Goal: Information Seeking & Learning: Learn about a topic

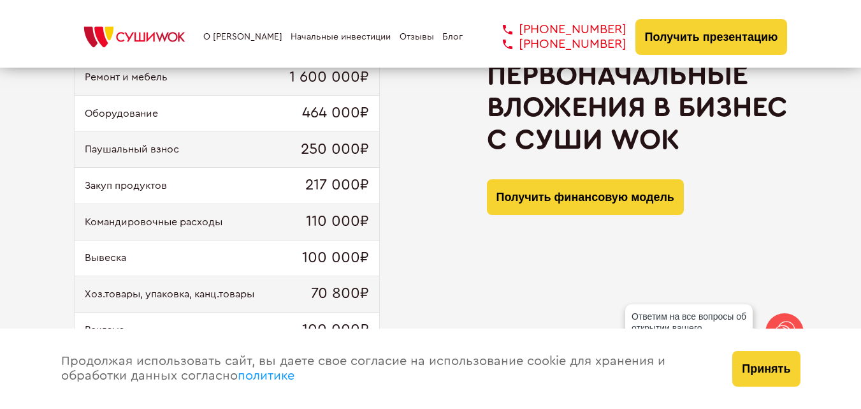
scroll to position [1275, 0]
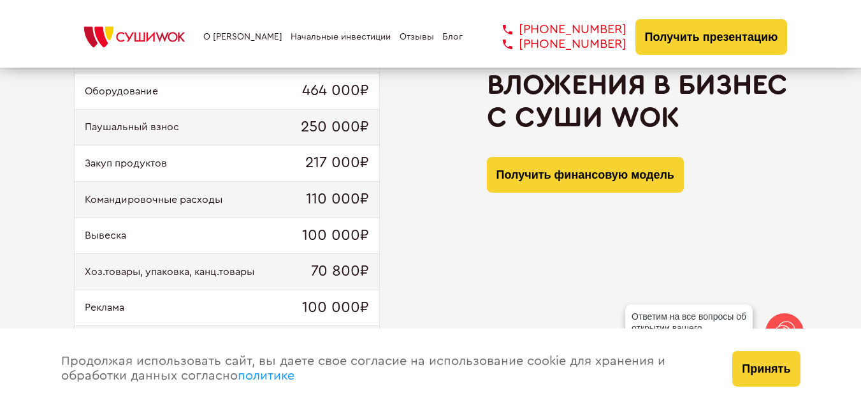
click at [611, 249] on div "Первоначальные вложения в бизнес с [PERSON_NAME] Получить финансовую модель" at bounding box center [637, 225] width 301 height 377
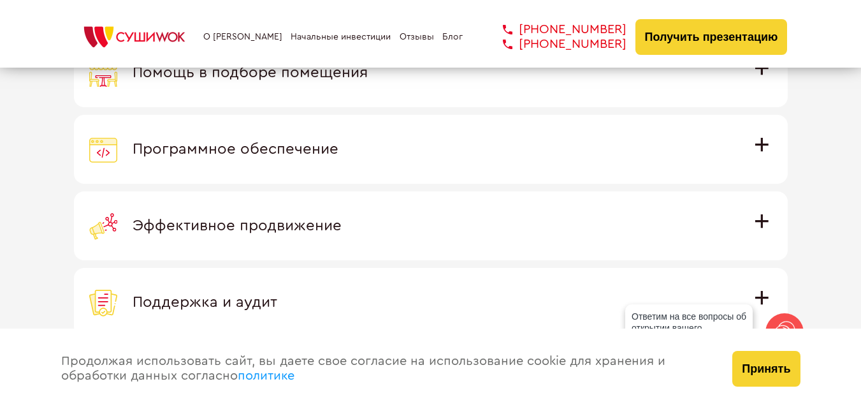
scroll to position [3698, 0]
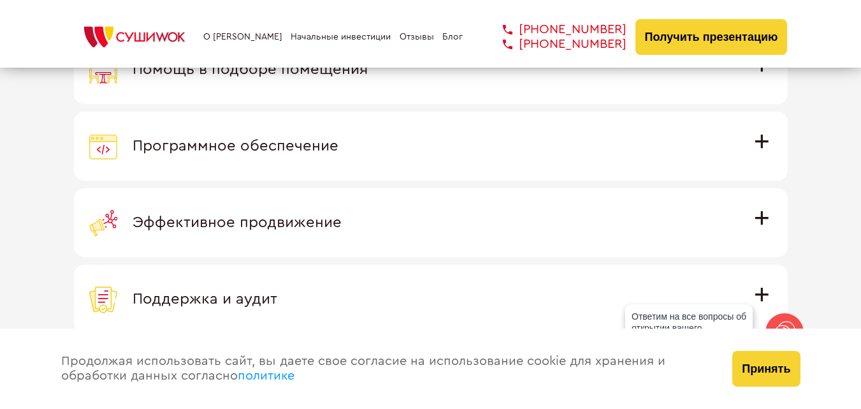
click at [342, 215] on span "Эффективное продвижение" at bounding box center [237, 222] width 209 height 15
click at [0, 0] on input "Эффективное продвижение Все рекламные материалы предоставляются централизованно…" at bounding box center [0, 0] width 0 height 0
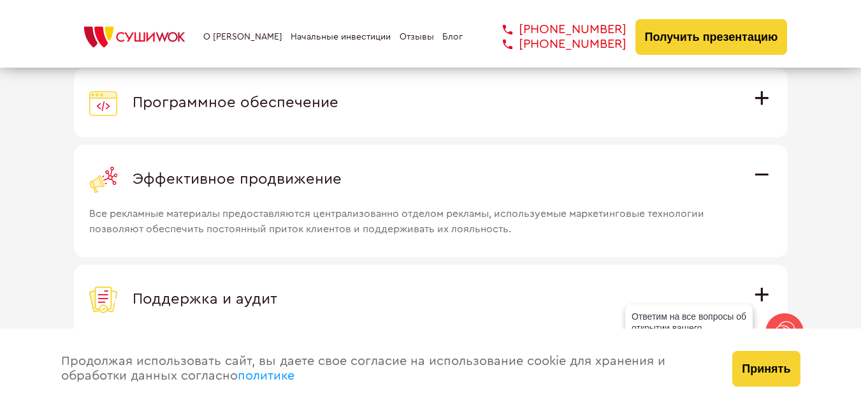
click at [761, 173] on div "Эффективное продвижение" at bounding box center [430, 179] width 683 height 28
click at [0, 0] on input "Эффективное продвижение Все рекламные материалы предоставляются централизованно…" at bounding box center [0, 0] width 0 height 0
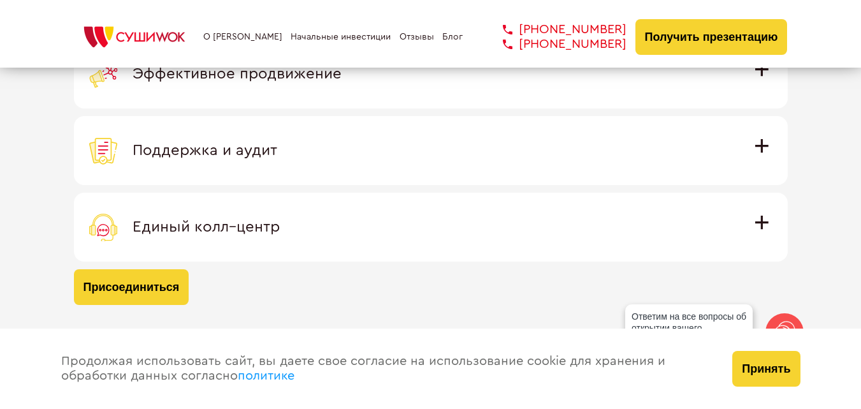
scroll to position [3825, 0]
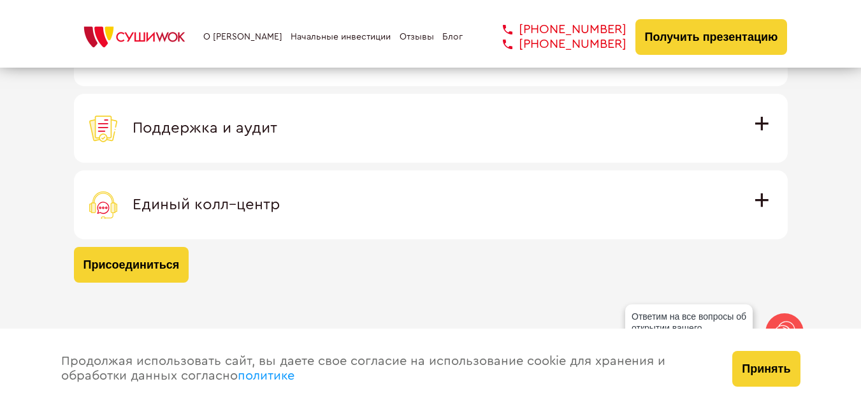
click at [280, 201] on span "Единый колл–центр" at bounding box center [206, 204] width 147 height 15
click at [0, 0] on input "Единый колл–центр Полностью интегрирован с программным обеспечением: вы не проп…" at bounding box center [0, 0] width 0 height 0
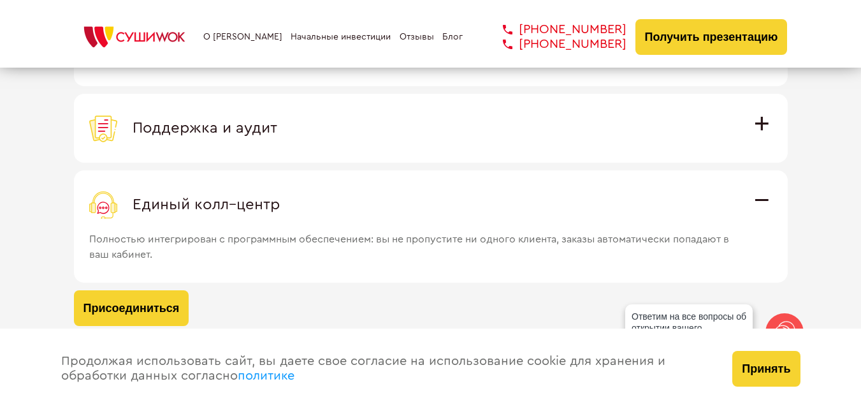
drag, startPoint x: 770, startPoint y: 201, endPoint x: 751, endPoint y: 203, distance: 19.2
click at [770, 201] on div "Единый колл–центр" at bounding box center [430, 205] width 683 height 28
click at [0, 0] on input "Единый колл–центр Полностью интегрирован с программным обеспечением: вы не проп…" at bounding box center [0, 0] width 0 height 0
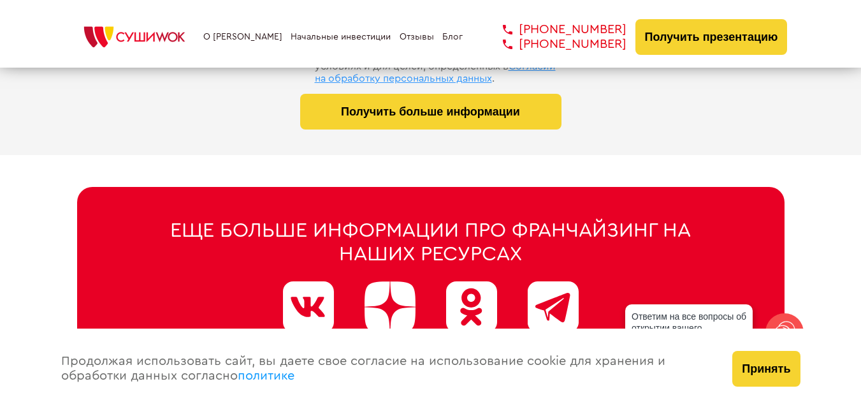
scroll to position [6469, 0]
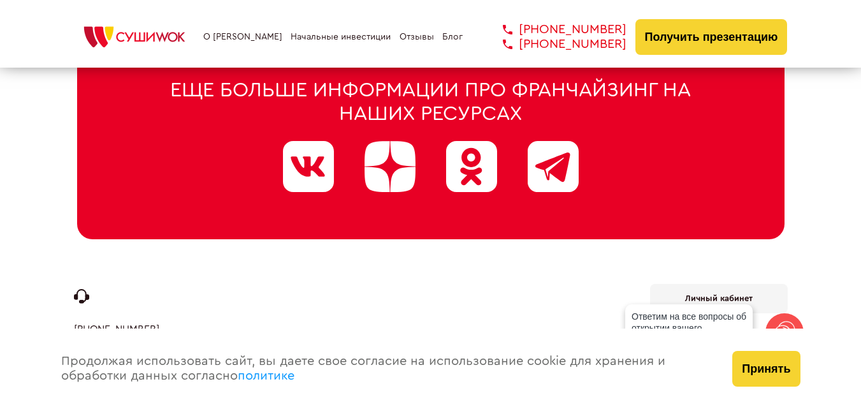
click at [550, 166] on div at bounding box center [553, 166] width 51 height 51
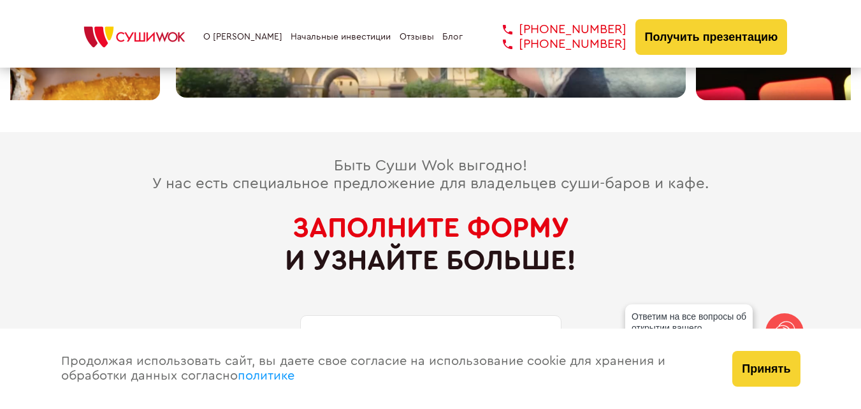
scroll to position [5831, 0]
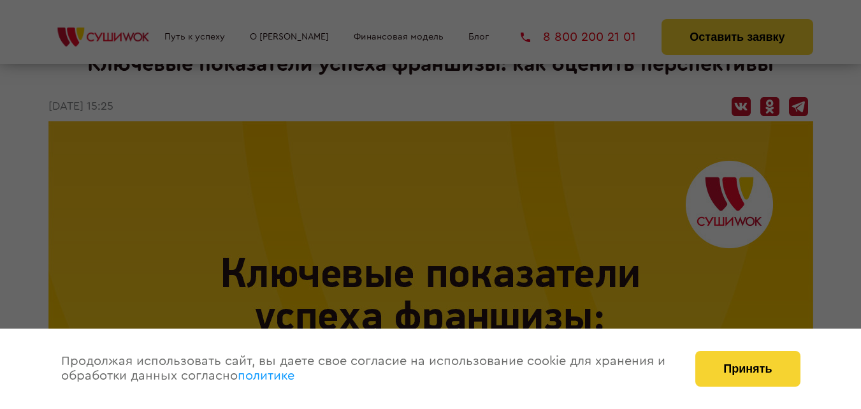
scroll to position [128, 0]
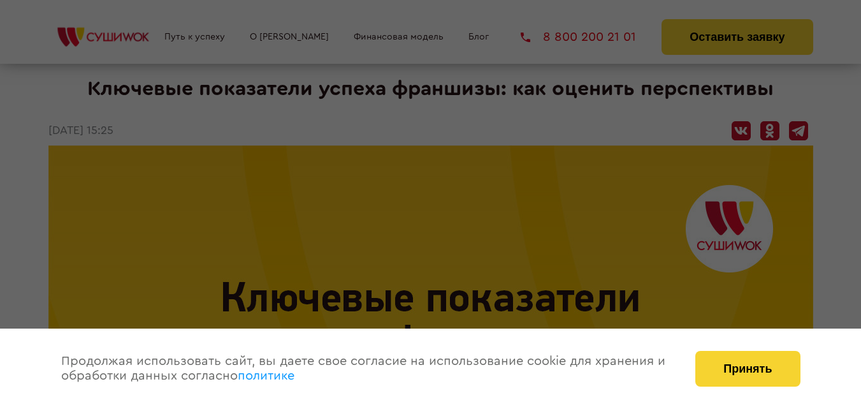
click at [557, 160] on div at bounding box center [430, 204] width 861 height 409
click at [557, 192] on div at bounding box center [430, 204] width 861 height 409
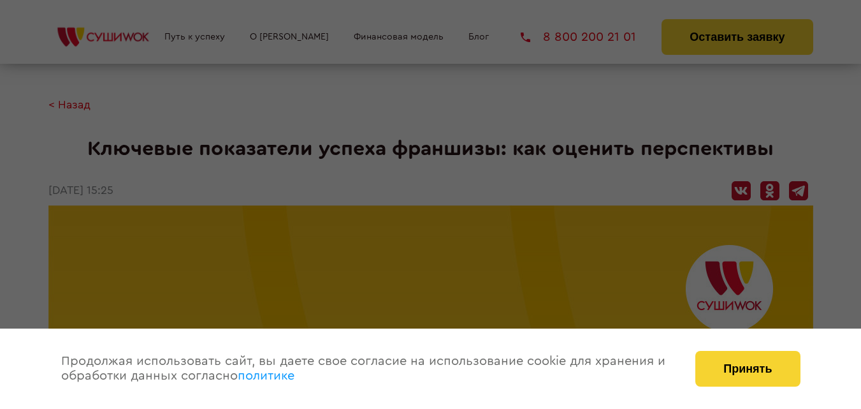
scroll to position [0, 0]
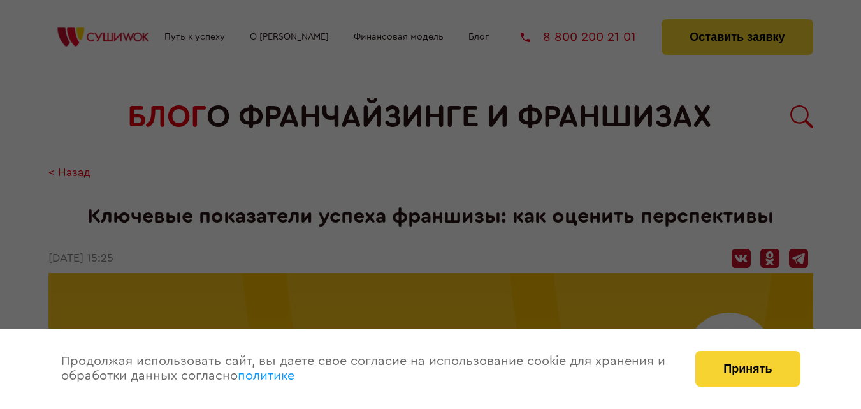
click at [671, 161] on div at bounding box center [430, 204] width 861 height 409
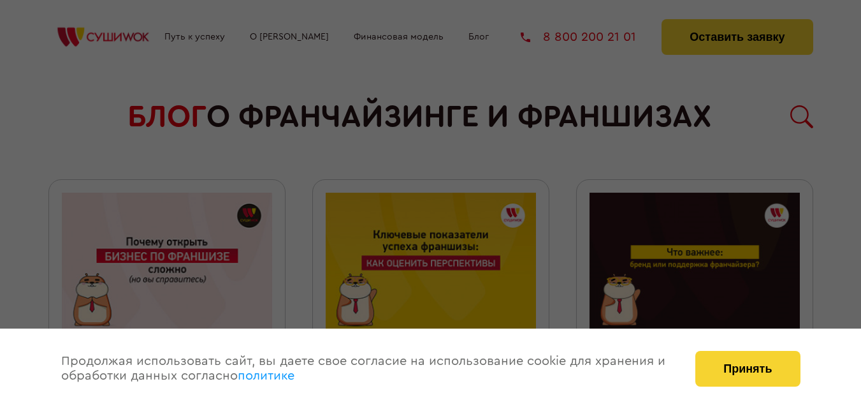
click at [479, 165] on div at bounding box center [430, 204] width 861 height 409
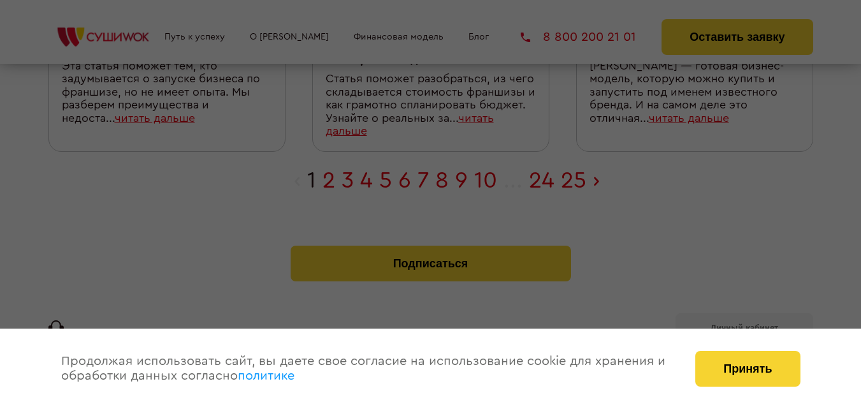
scroll to position [1353, 0]
